Goal: Check status

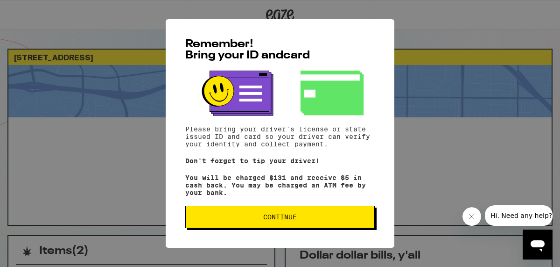
click at [247, 227] on button "Continue" at bounding box center [280, 216] width 190 height 22
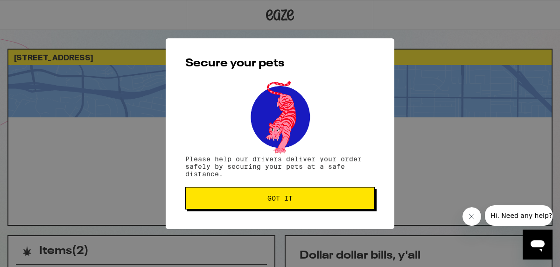
click at [242, 198] on span "Got it" at bounding box center [280, 198] width 174 height 7
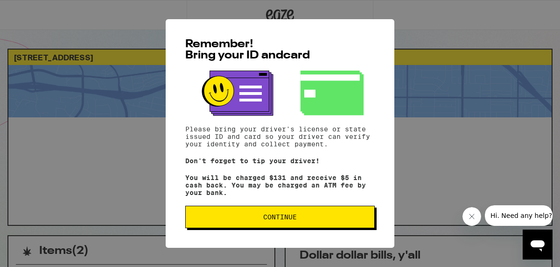
click at [246, 220] on span "Continue" at bounding box center [280, 216] width 174 height 7
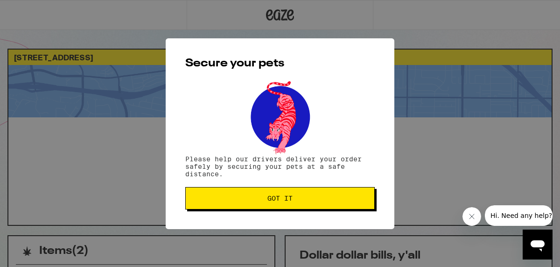
click at [254, 204] on button "Got it" at bounding box center [280, 198] width 190 height 22
